Goal: Task Accomplishment & Management: Manage account settings

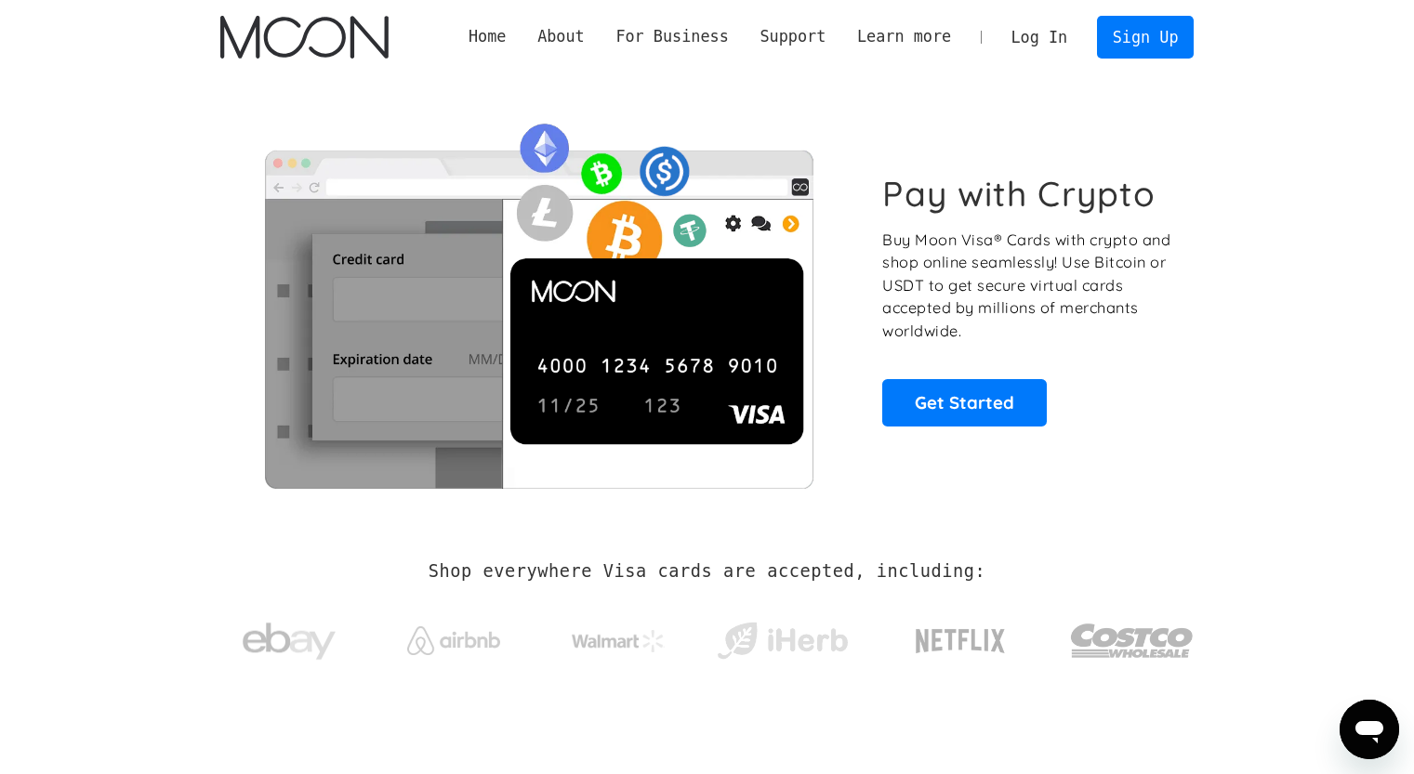
click at [1048, 25] on link "Log In" at bounding box center [1038, 37] width 87 height 41
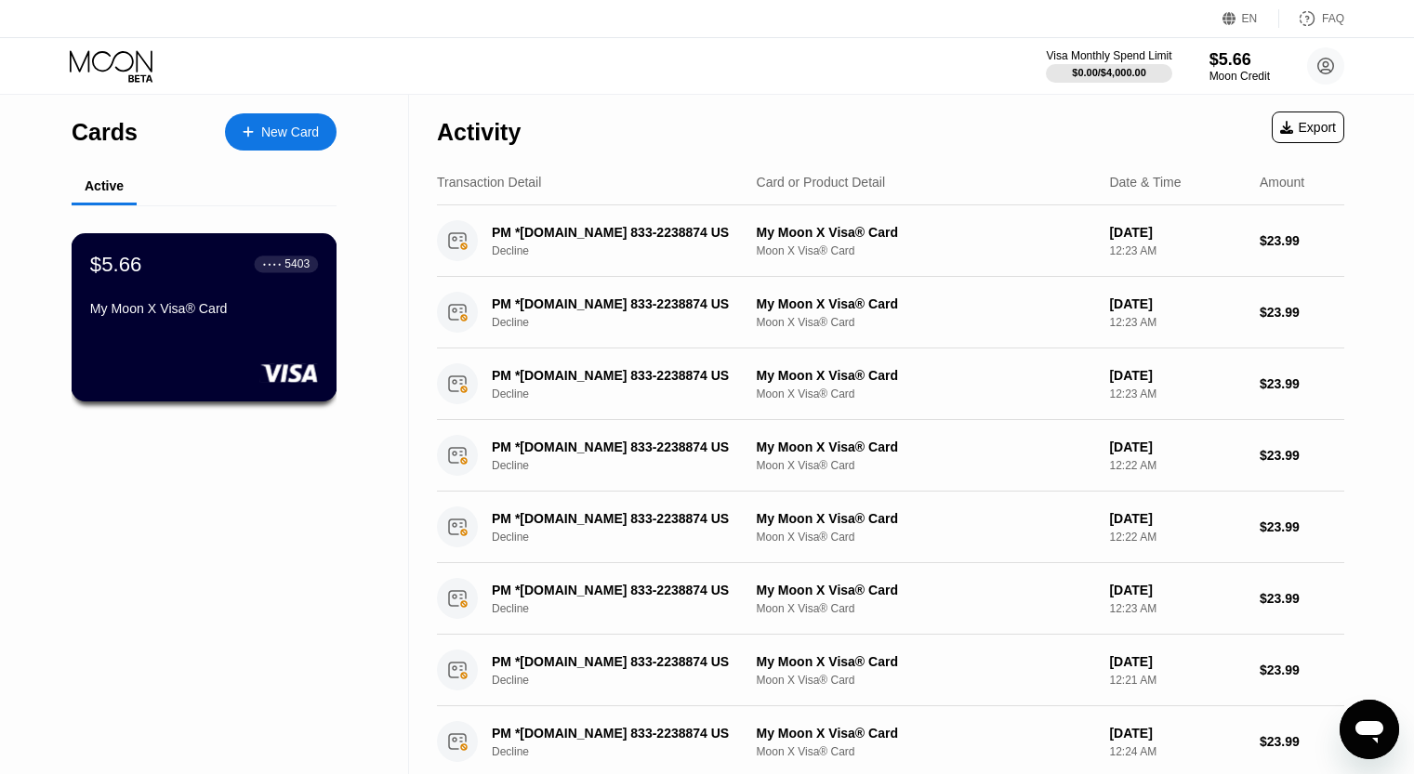
click at [108, 334] on div "$5.66 ● ● ● ● 5403 My Moon X Visa® Card" at bounding box center [205, 317] width 266 height 168
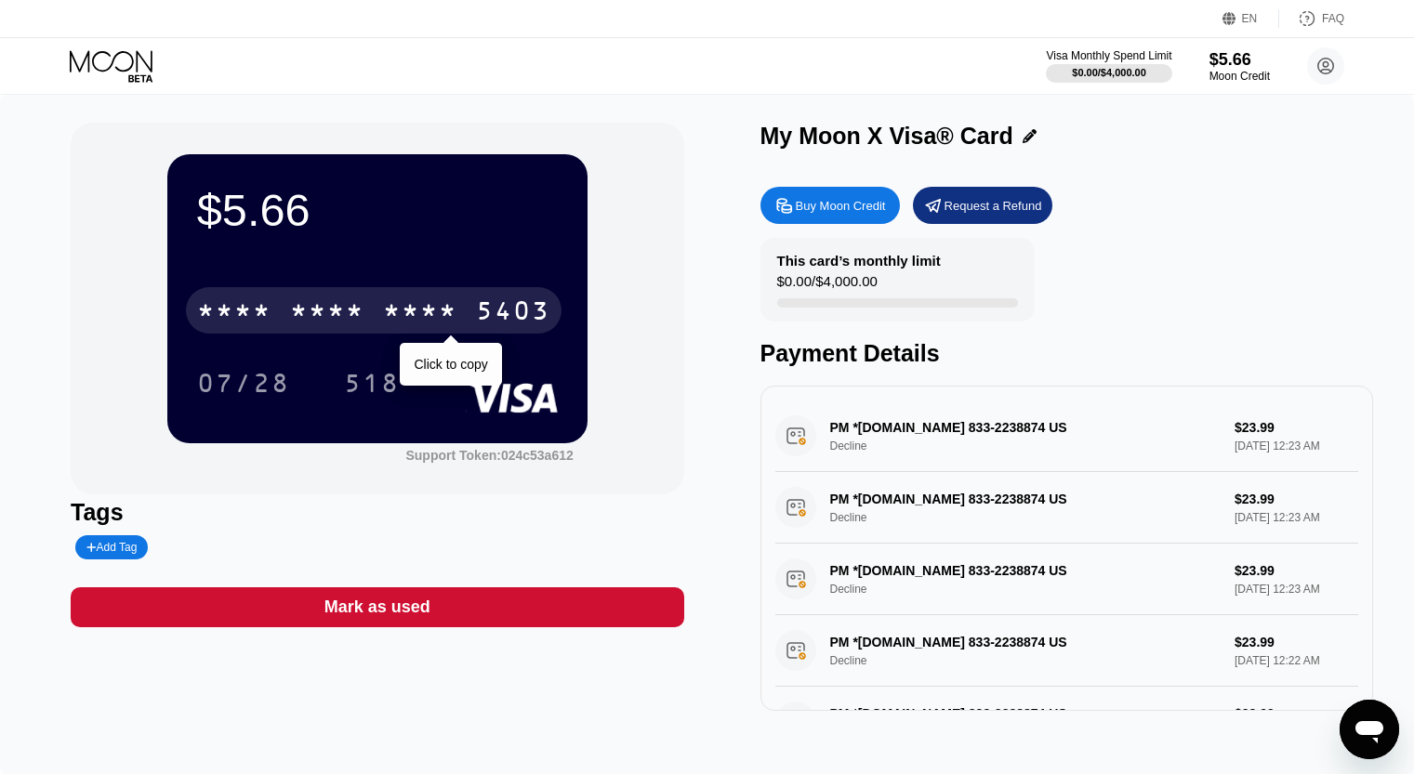
click at [392, 309] on div "* * * *" at bounding box center [420, 313] width 74 height 30
